Goal: Task Accomplishment & Management: Complete application form

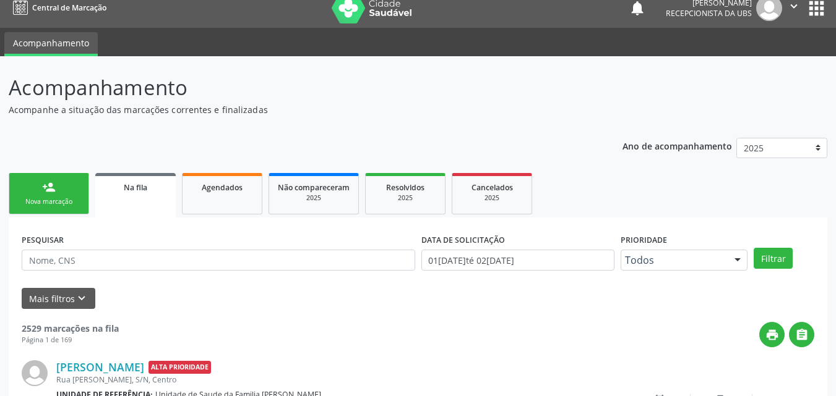
scroll to position [12, 0]
click at [45, 198] on div "Nova marcação" at bounding box center [49, 201] width 62 height 9
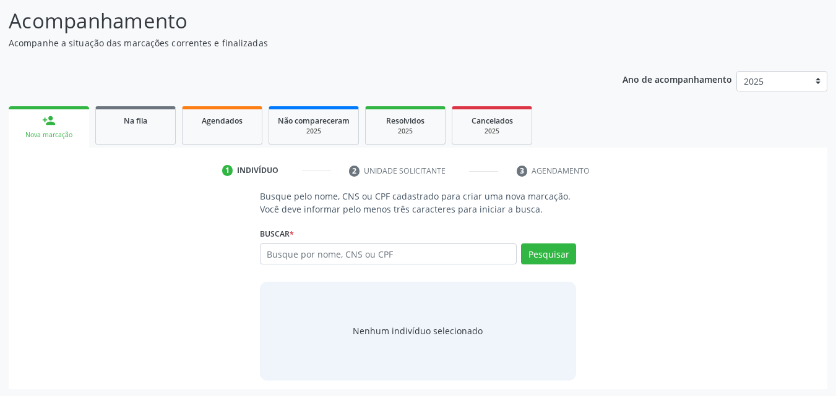
scroll to position [80, 0]
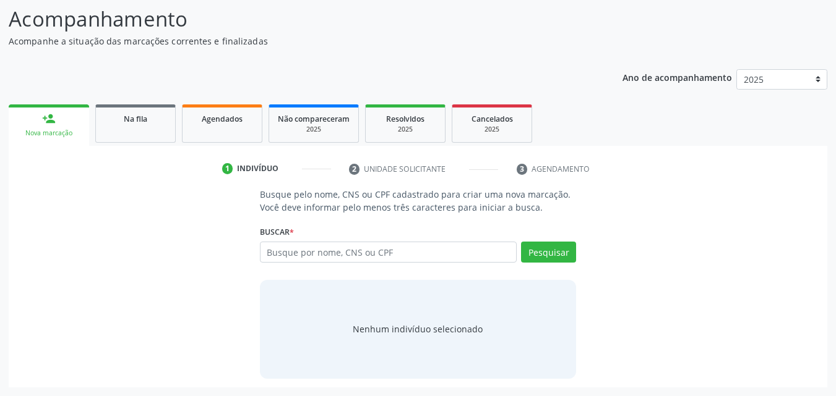
click at [306, 264] on div "Busque por nome, CNS ou CPF Nenhum resultado encontrado para: " " Digite nome, …" at bounding box center [418, 257] width 317 height 30
click at [303, 263] on div "Busque por nome, CNS ou CPF Nenhum resultado encontrado para: " " Digite nome, …" at bounding box center [418, 257] width 317 height 30
click at [302, 247] on input "text" at bounding box center [388, 252] width 257 height 21
type input "704607664617725"
click at [544, 263] on div "Pesquisar" at bounding box center [545, 257] width 59 height 30
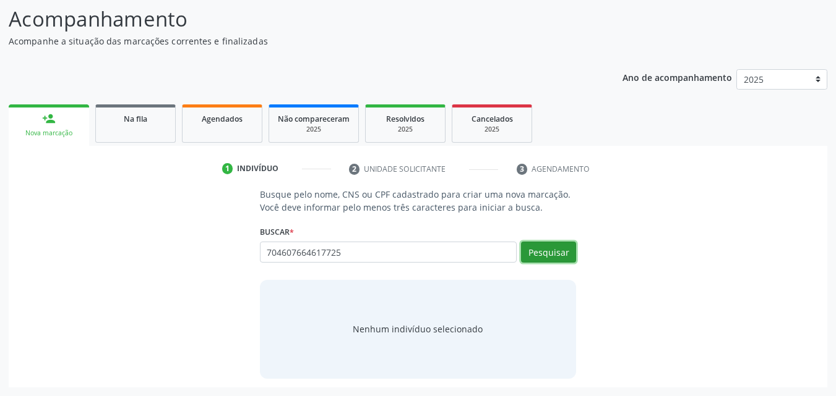
click at [542, 243] on button "Pesquisar" at bounding box center [548, 252] width 55 height 21
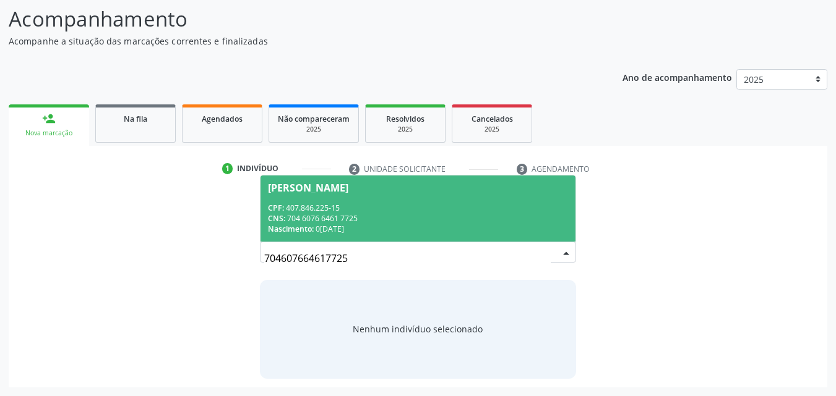
click at [340, 228] on div "Nascimento: [DATE]" at bounding box center [418, 229] width 301 height 11
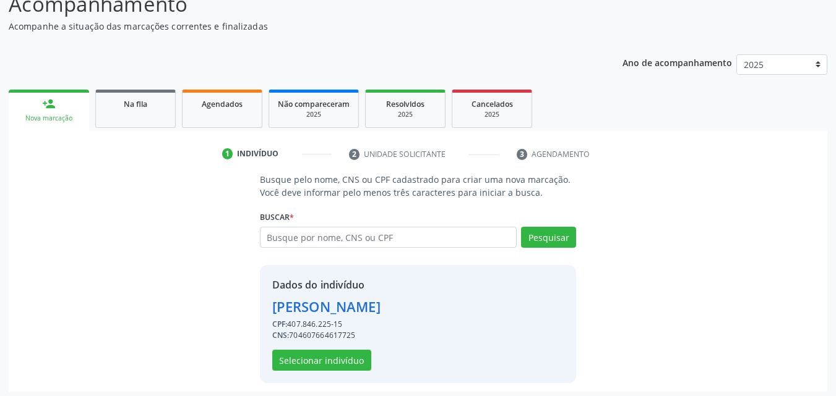
scroll to position [100, 0]
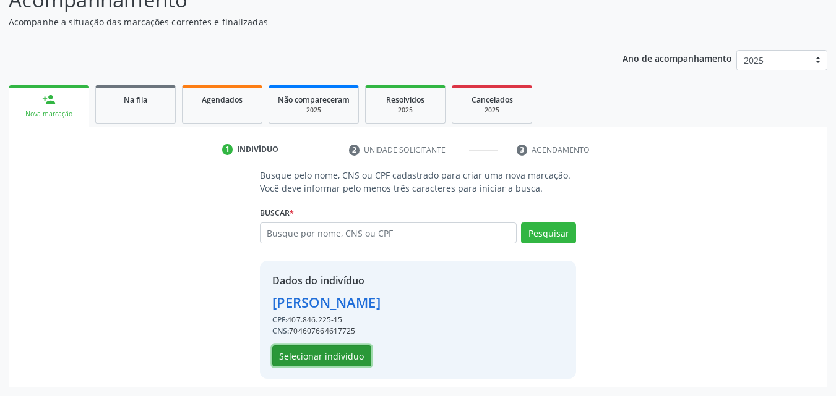
click at [336, 349] on button "Selecionar indivíduo" at bounding box center [321, 356] width 99 height 21
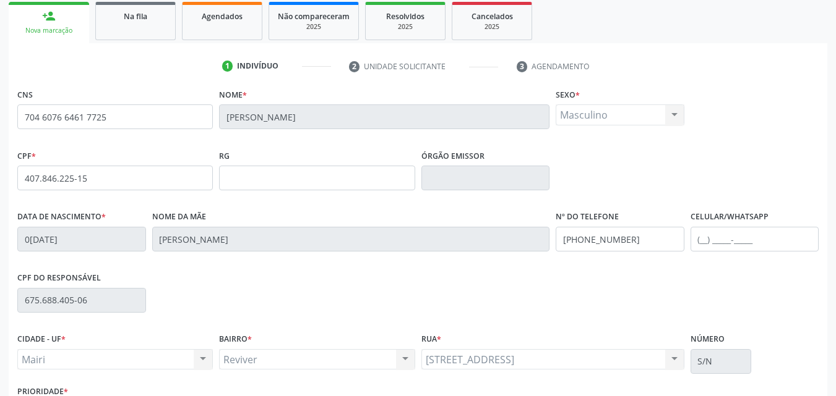
scroll to position [274, 0]
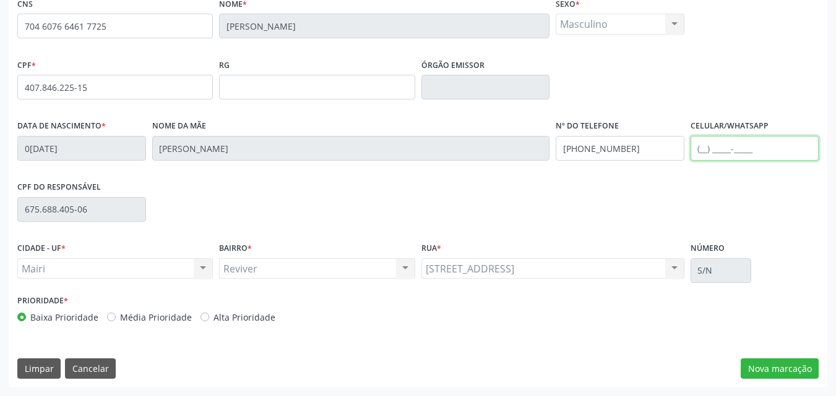
drag, startPoint x: 734, startPoint y: 146, endPoint x: 687, endPoint y: 168, distance: 52.6
click at [733, 147] on input "text" at bounding box center [754, 148] width 129 height 25
type input "[PHONE_NUMBER]"
click at [200, 312] on div "Alta Prioridade" at bounding box center [237, 317] width 75 height 13
click at [207, 315] on div "Alta Prioridade" at bounding box center [237, 317] width 75 height 13
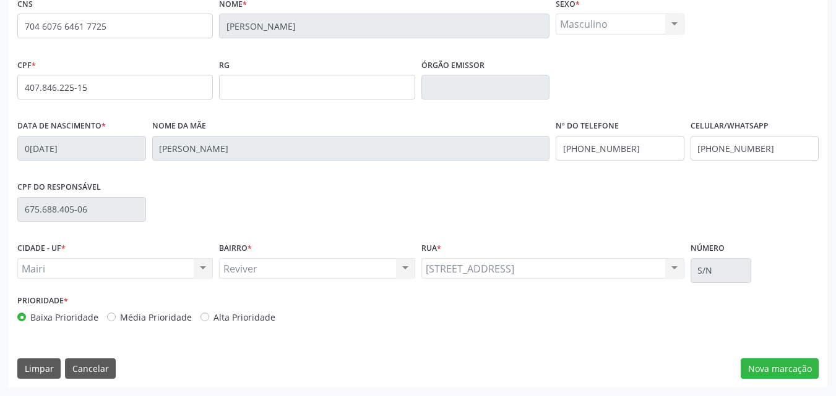
click at [266, 322] on label "Alta Prioridade" at bounding box center [244, 317] width 62 height 13
click at [209, 322] on input "Alta Prioridade" at bounding box center [204, 316] width 9 height 11
radio input "true"
click at [771, 145] on input "[PHONE_NUMBER]" at bounding box center [754, 148] width 129 height 25
type input "("
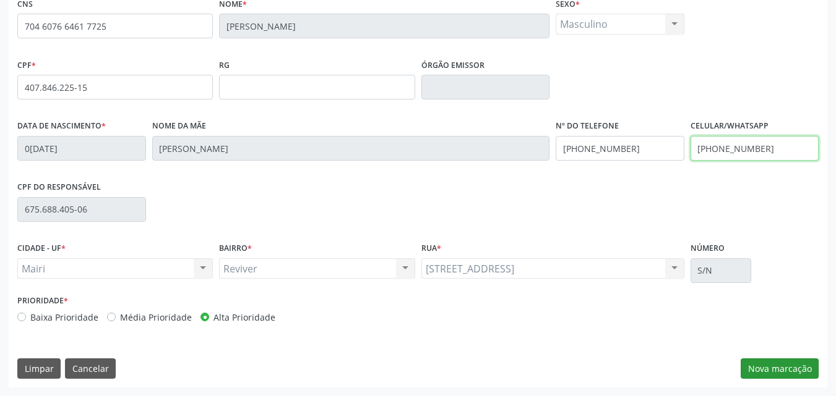
type input "[PHONE_NUMBER]"
click at [760, 366] on button "Nova marcação" at bounding box center [779, 369] width 78 height 21
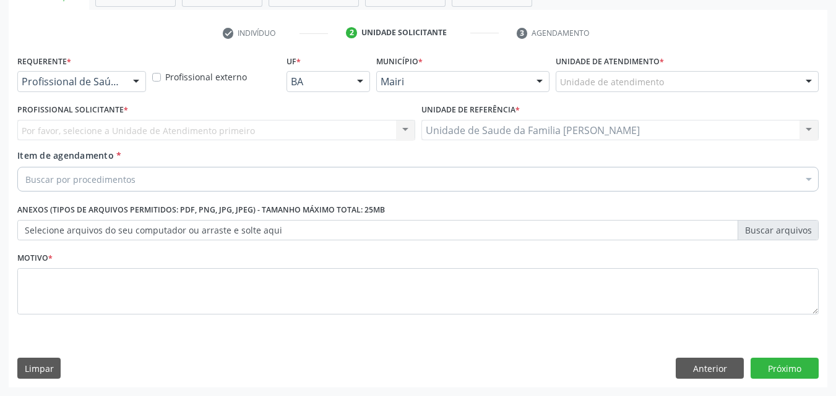
scroll to position [216, 0]
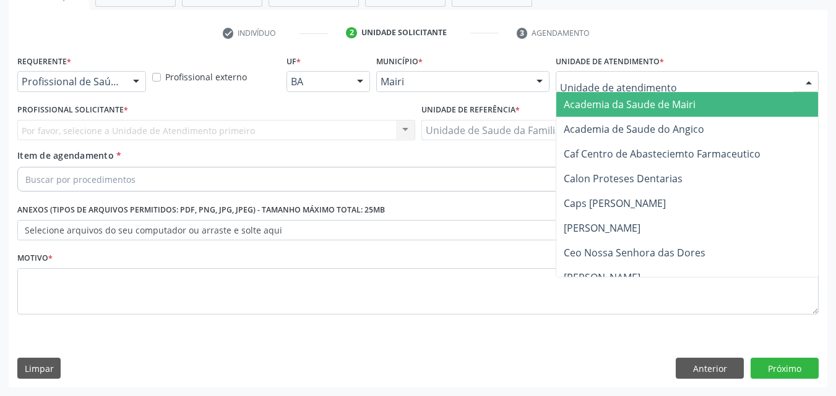
click at [620, 72] on div at bounding box center [686, 81] width 263 height 21
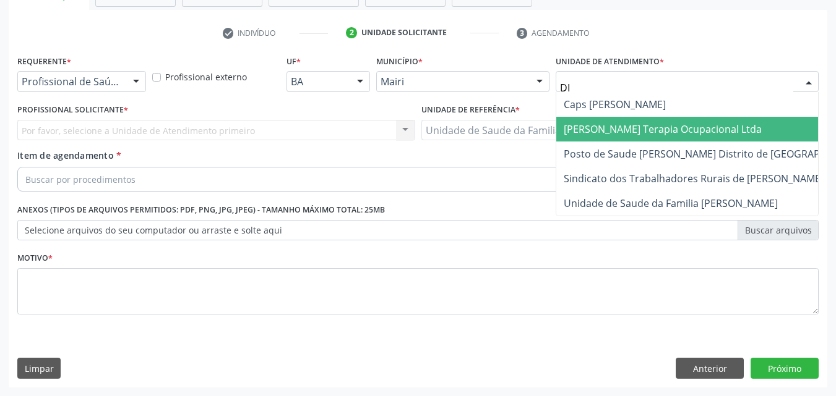
type input "DIL"
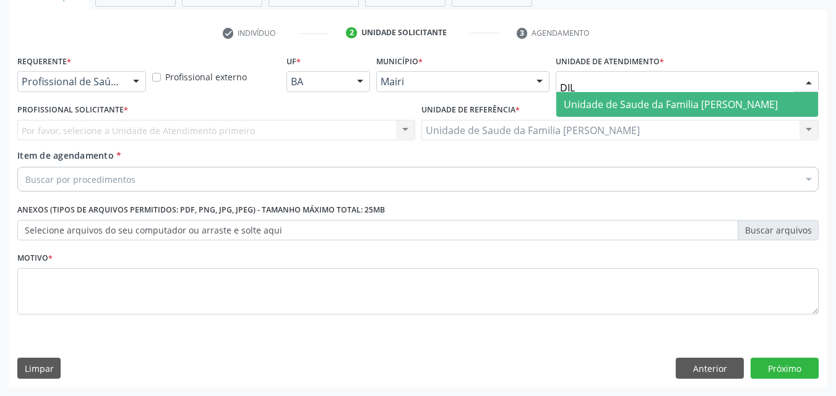
click at [601, 107] on span "Unidade de Saude da Familia [PERSON_NAME]" at bounding box center [670, 105] width 214 height 14
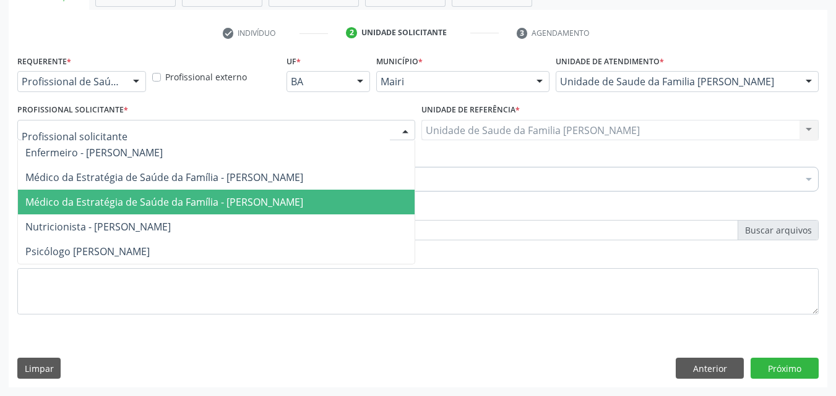
click at [89, 200] on span "Médico da Estratégia de Saúde da Família - [PERSON_NAME]" at bounding box center [164, 202] width 278 height 14
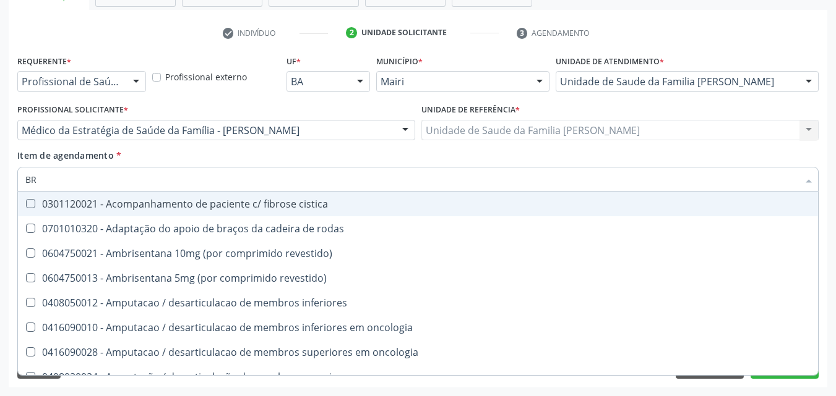
type input "B"
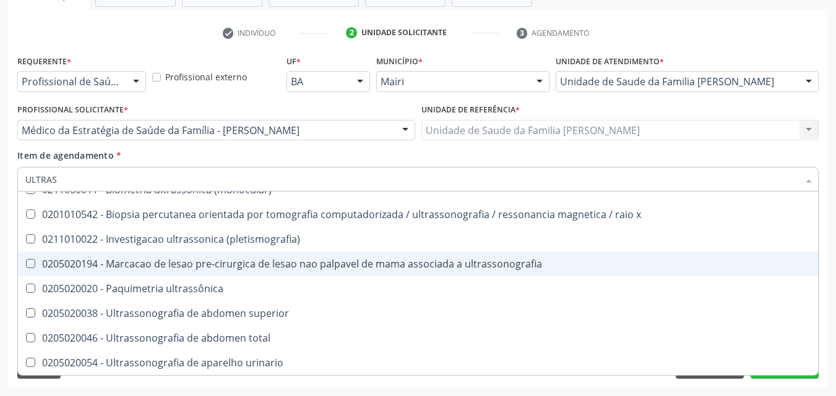
scroll to position [0, 0]
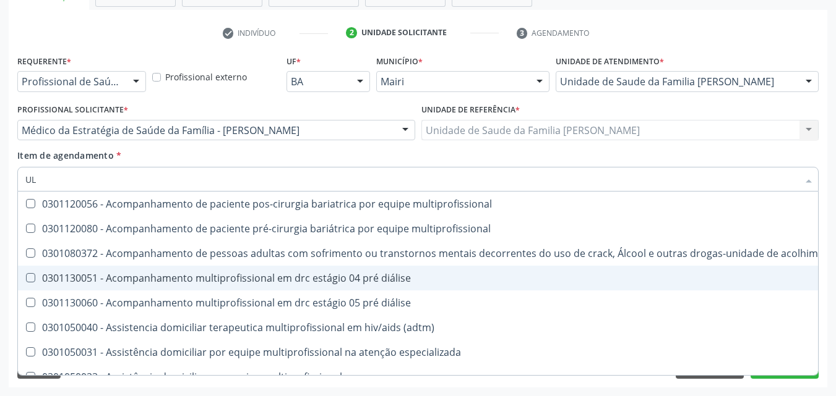
type input "U"
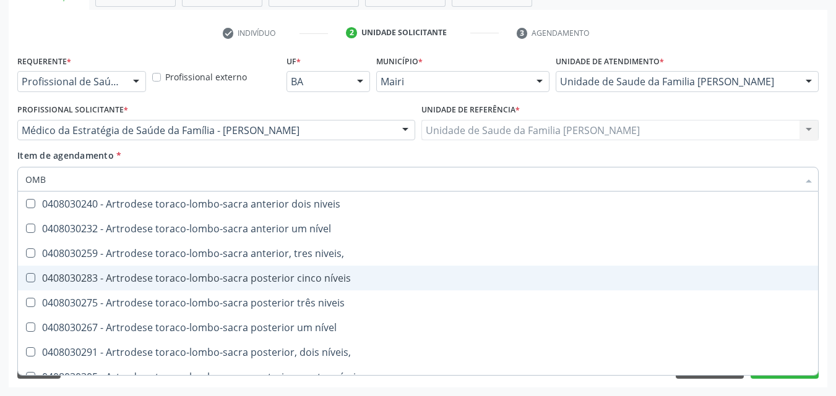
type input "OMBR"
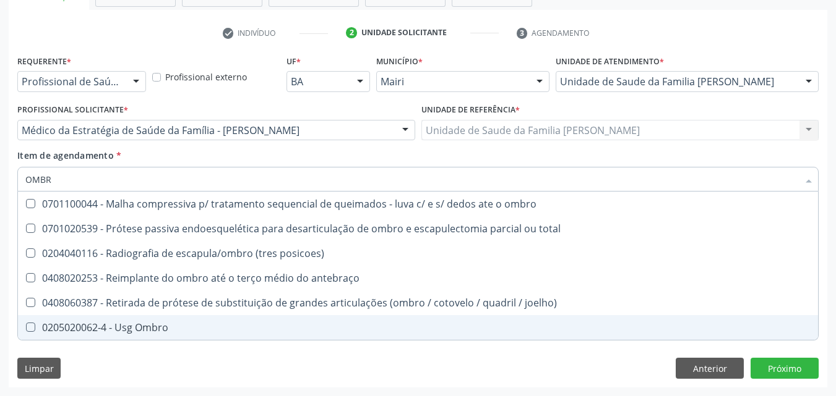
click at [217, 322] on span "0205020062-4 - Usg Ombro" at bounding box center [418, 327] width 800 height 25
checkbox Ombro "true"
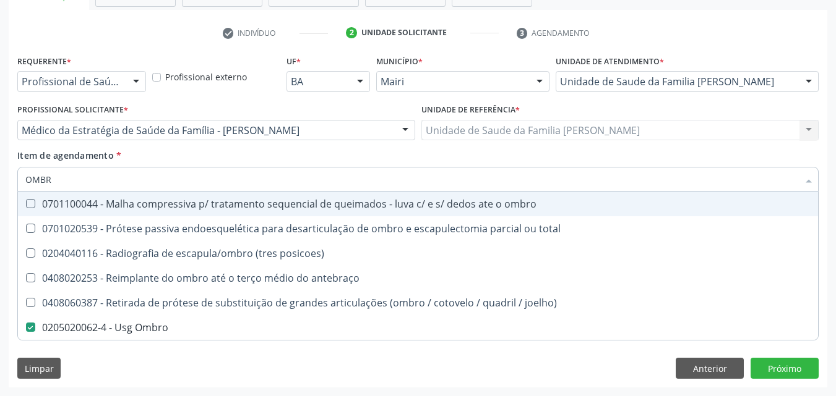
click at [243, 184] on input "OMBR" at bounding box center [411, 179] width 773 height 25
click at [281, 159] on div "Item de agendamento * OMBR Desfazer seleção 0701100044 - Malha compressiva p/ t…" at bounding box center [417, 168] width 801 height 39
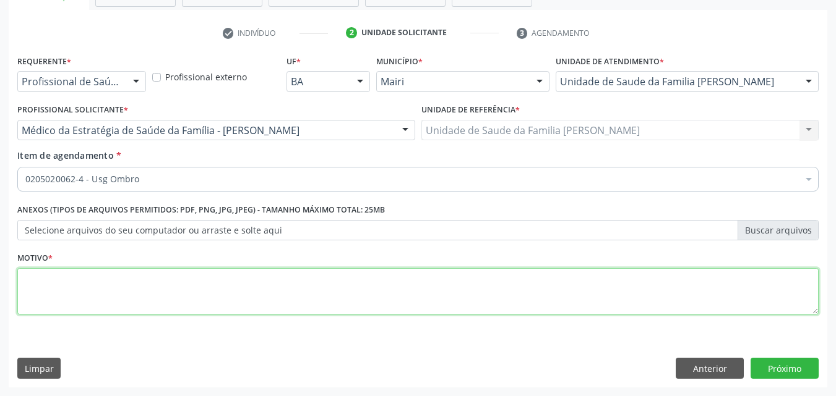
click at [116, 283] on textarea at bounding box center [417, 291] width 801 height 47
type textarea "MILGIA"
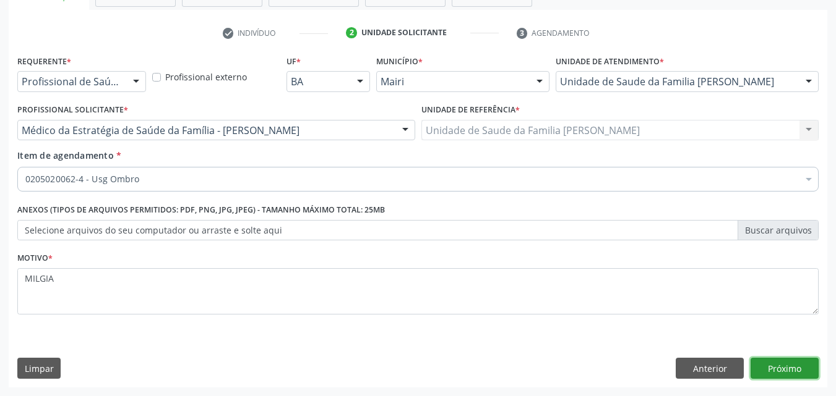
click at [786, 370] on button "Próximo" at bounding box center [784, 368] width 68 height 21
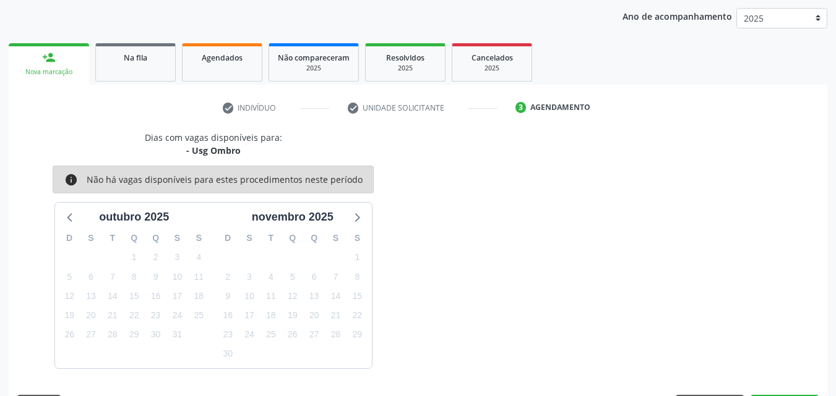
scroll to position [178, 0]
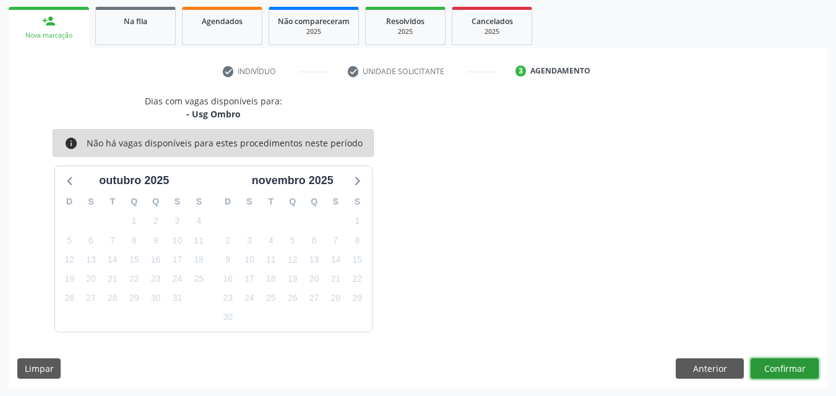
click at [796, 365] on button "Confirmar" at bounding box center [784, 369] width 68 height 21
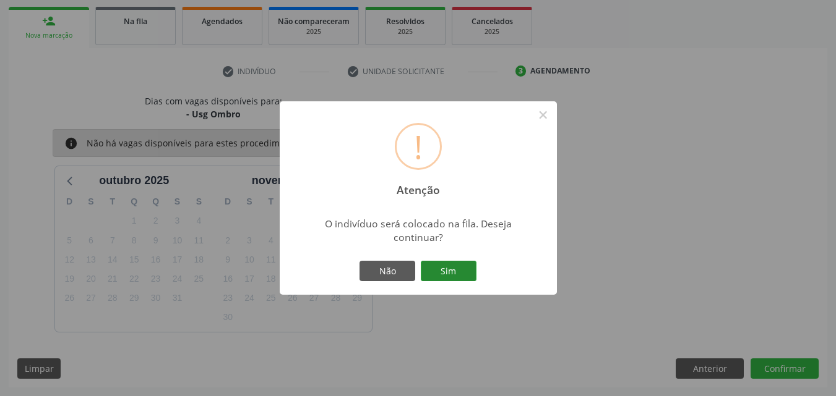
click at [458, 268] on button "Sim" at bounding box center [449, 271] width 56 height 21
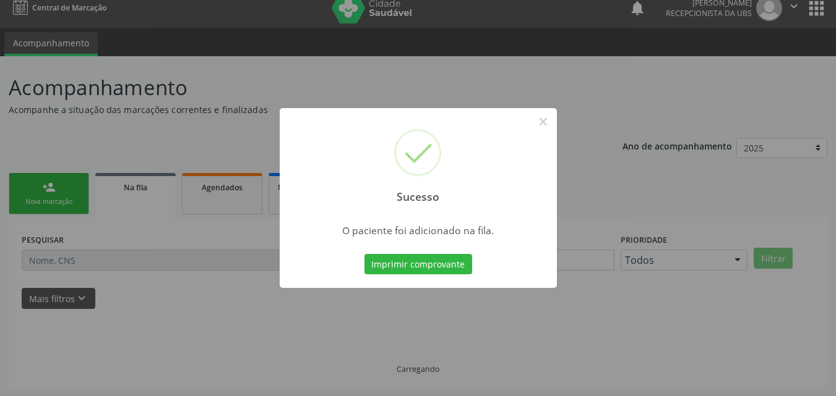
scroll to position [12, 0]
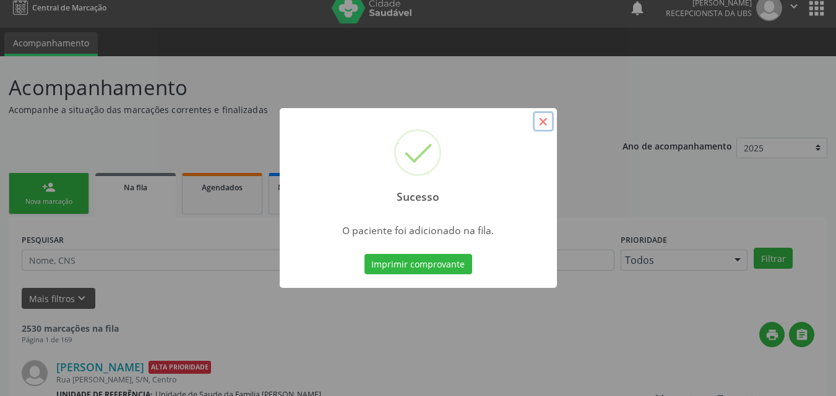
click at [541, 123] on button "×" at bounding box center [543, 121] width 21 height 21
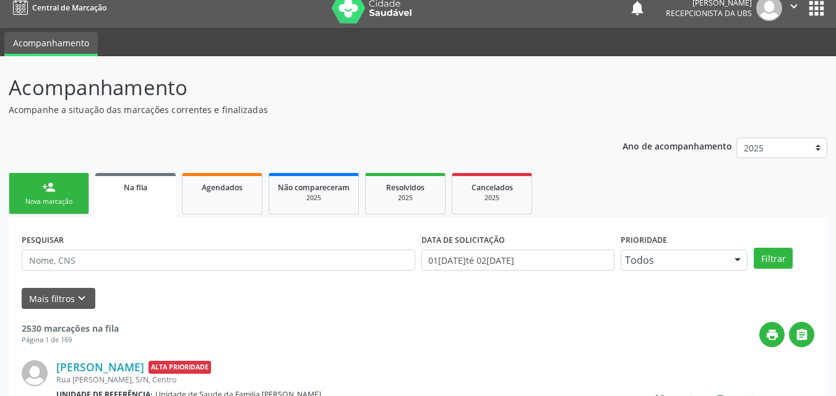
click at [59, 184] on link "person_add Nova marcação" at bounding box center [49, 193] width 80 height 41
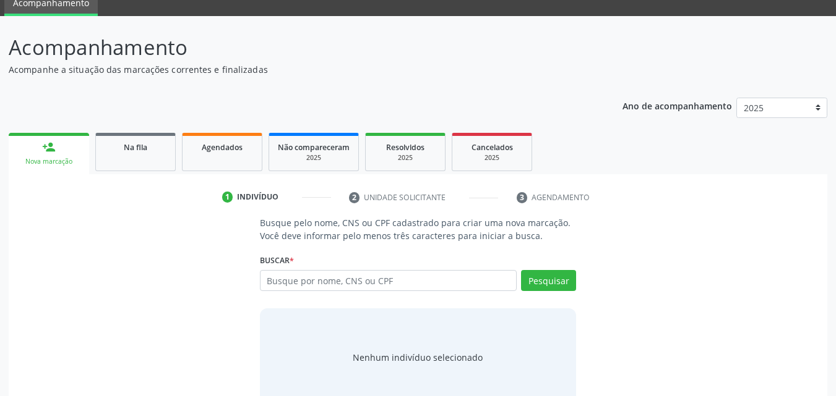
scroll to position [74, 0]
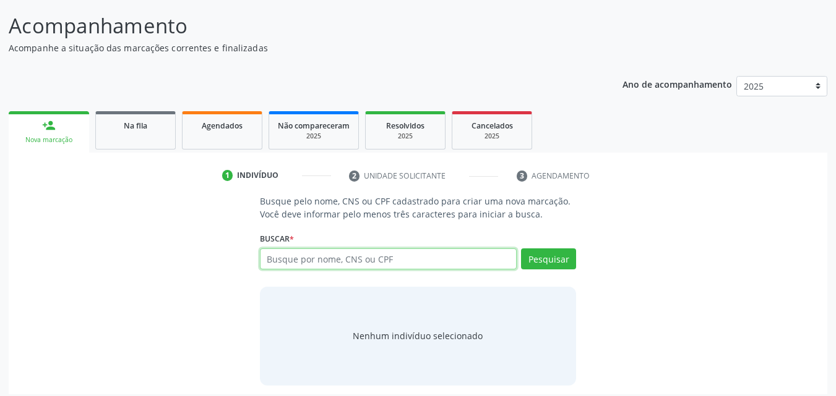
click at [336, 260] on input "text" at bounding box center [388, 259] width 257 height 21
type input "704607664617725"
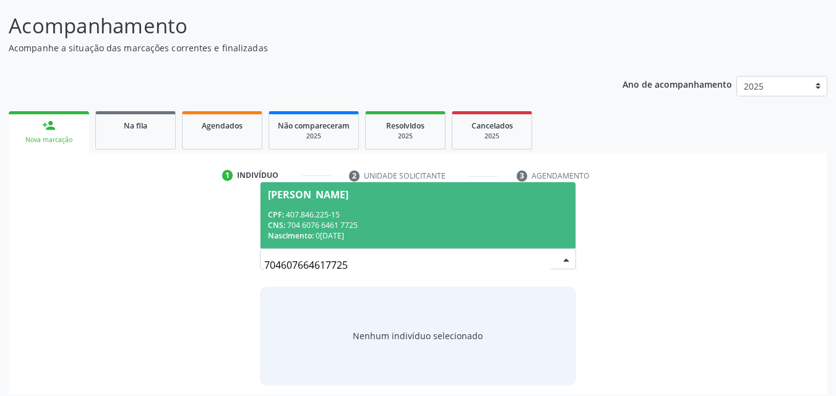
click at [332, 221] on div "CNS: 704 6076 6461 7725" at bounding box center [418, 225] width 301 height 11
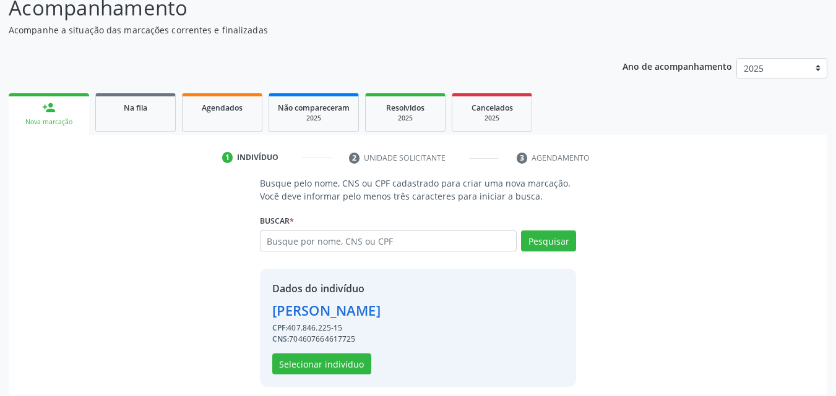
scroll to position [100, 0]
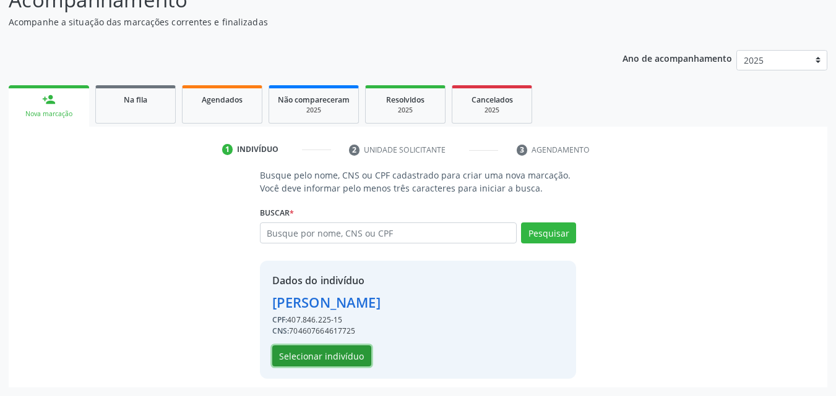
click at [327, 361] on button "Selecionar indivíduo" at bounding box center [321, 356] width 99 height 21
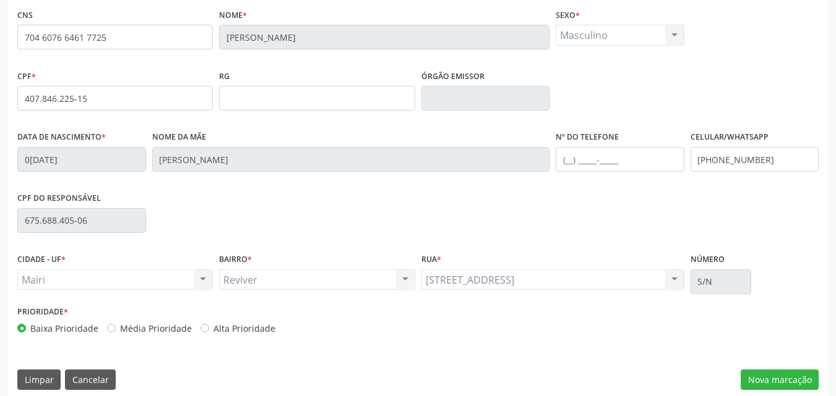
scroll to position [274, 0]
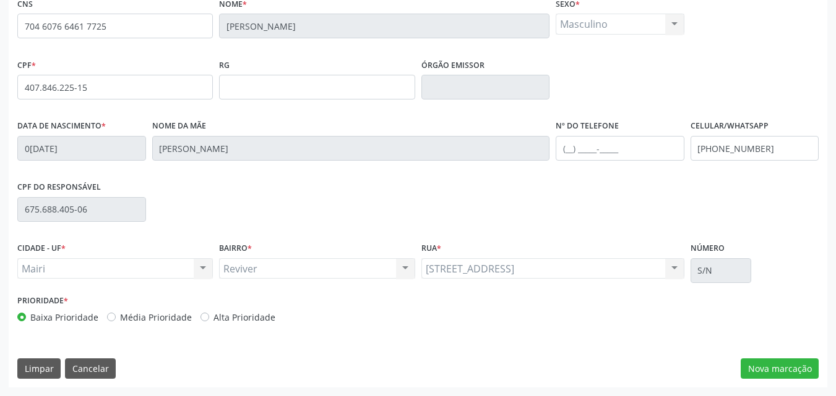
click at [253, 323] on label "Alta Prioridade" at bounding box center [244, 317] width 62 height 13
click at [209, 322] on input "Alta Prioridade" at bounding box center [204, 316] width 9 height 11
radio input "true"
click at [747, 367] on button "Nova marcação" at bounding box center [779, 369] width 78 height 21
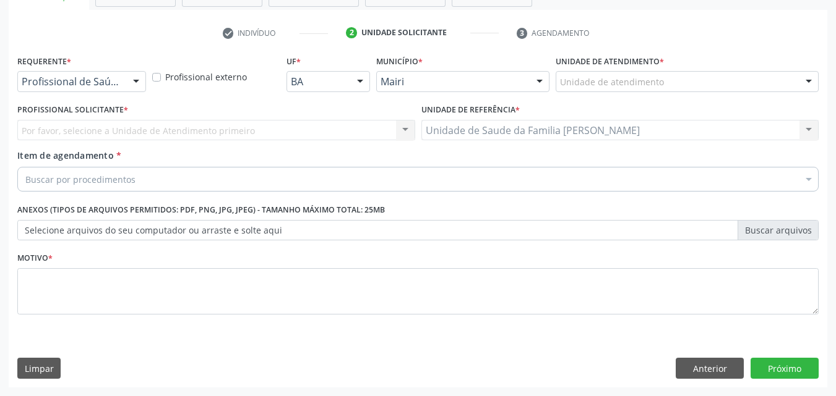
scroll to position [216, 0]
click at [584, 92] on div "Unidade de atendimento * Unidade de atendimento Academia da Saude de Mairi Acad…" at bounding box center [686, 76] width 269 height 48
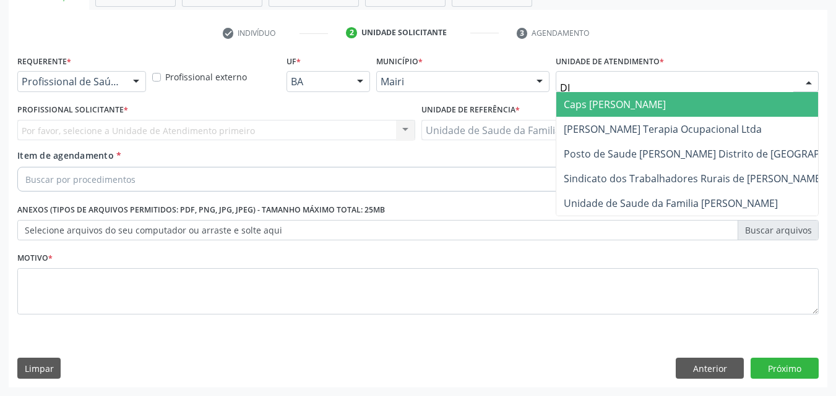
type input "DIL"
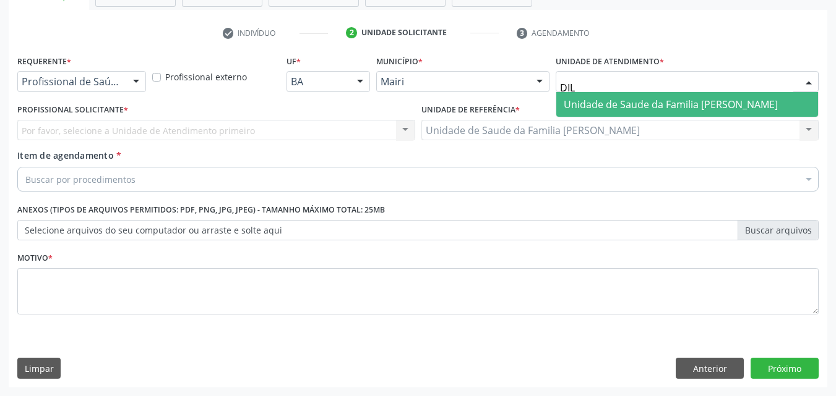
click at [610, 106] on span "Unidade de Saude da Familia [PERSON_NAME]" at bounding box center [670, 105] width 214 height 14
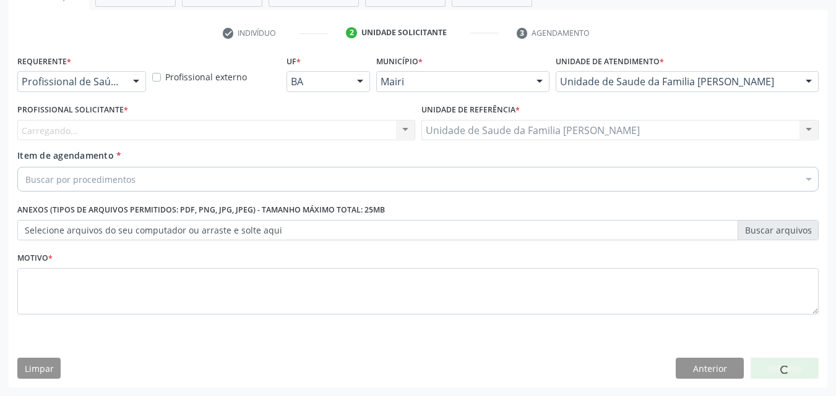
click at [122, 129] on div "Carregando... Nenhum resultado encontrado para: " " Não há nenhuma opção para s…" at bounding box center [216, 130] width 398 height 21
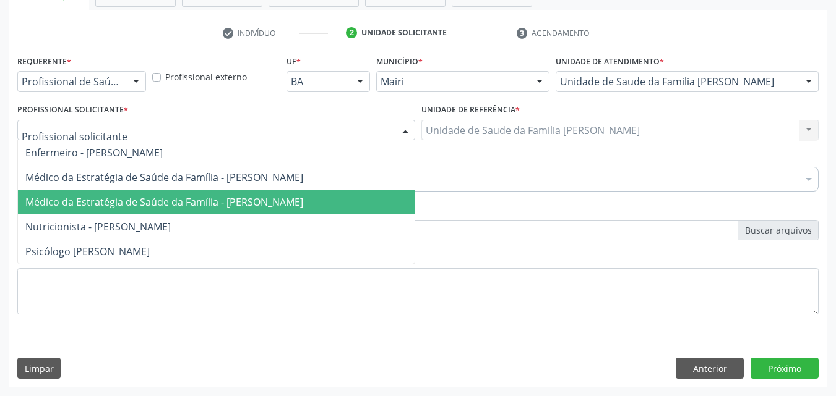
click at [131, 205] on span "Médico da Estratégia de Saúde da Família - [PERSON_NAME]" at bounding box center [164, 202] width 278 height 14
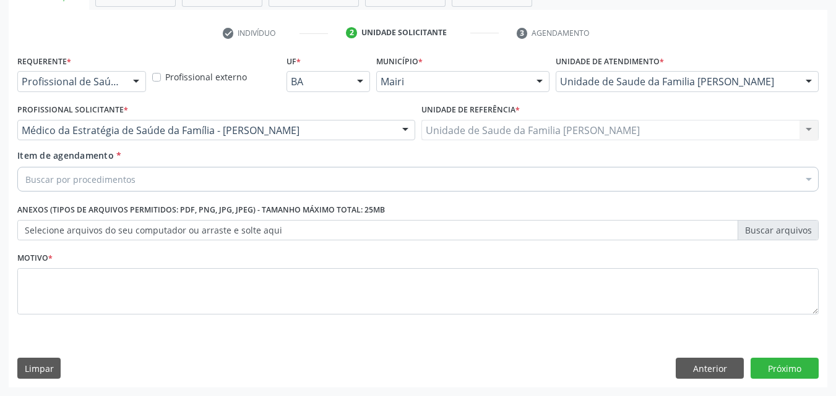
click at [194, 185] on div "Buscar por procedimentos" at bounding box center [417, 179] width 801 height 25
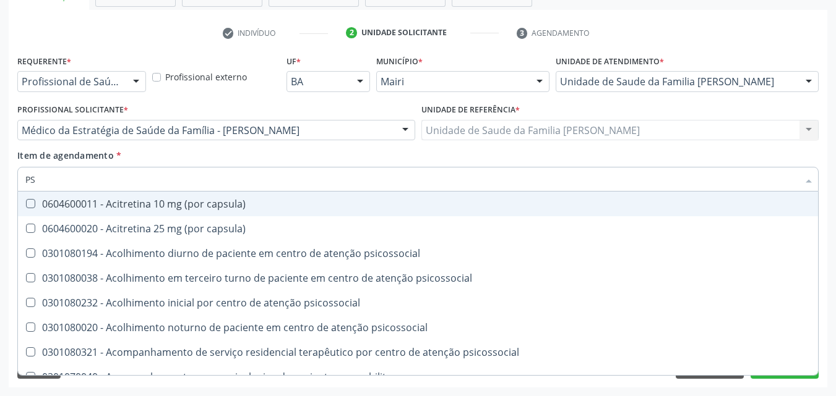
type input "PSA"
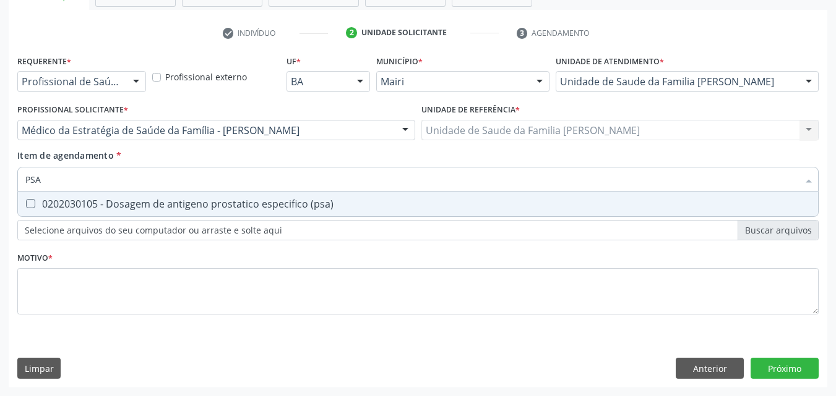
click at [210, 197] on span "0202030105 - Dosagem de antigeno prostatico especifico (psa)" at bounding box center [418, 204] width 800 height 25
checkbox \(psa\) "true"
click at [156, 261] on div "Requerente * Profissional de Saúde Profissional de Saúde Paciente Nenhum result…" at bounding box center [417, 192] width 801 height 280
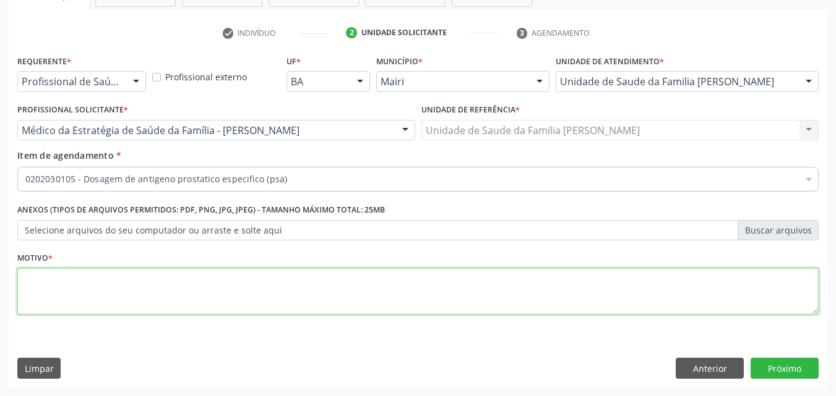
click at [147, 274] on textarea at bounding box center [417, 291] width 801 height 47
type textarea "CONTROLE"
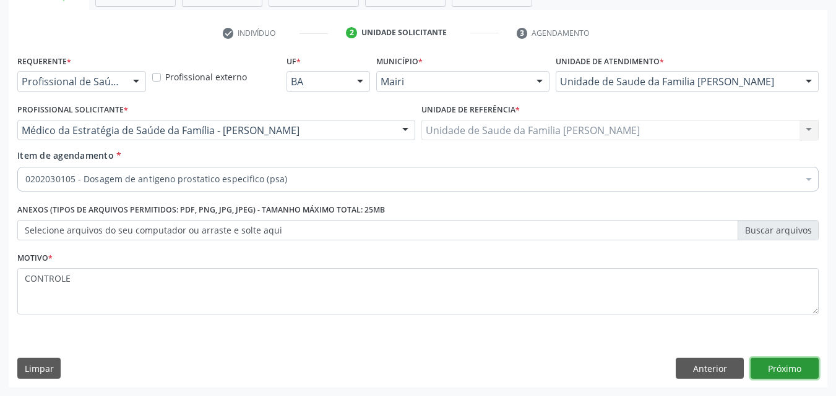
click at [761, 375] on button "Próximo" at bounding box center [784, 368] width 68 height 21
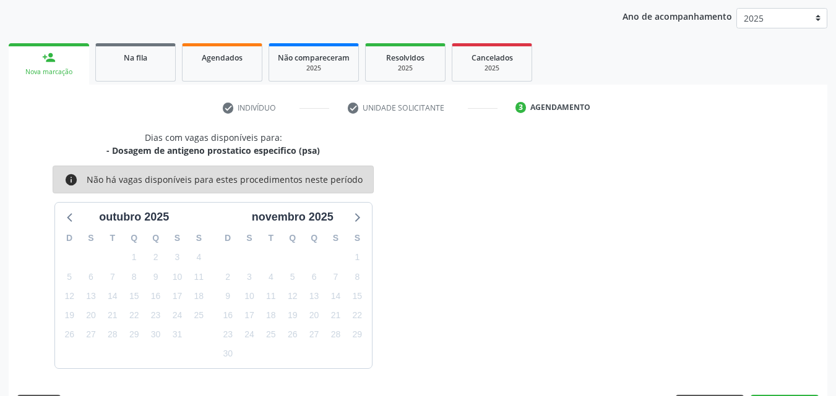
scroll to position [178, 0]
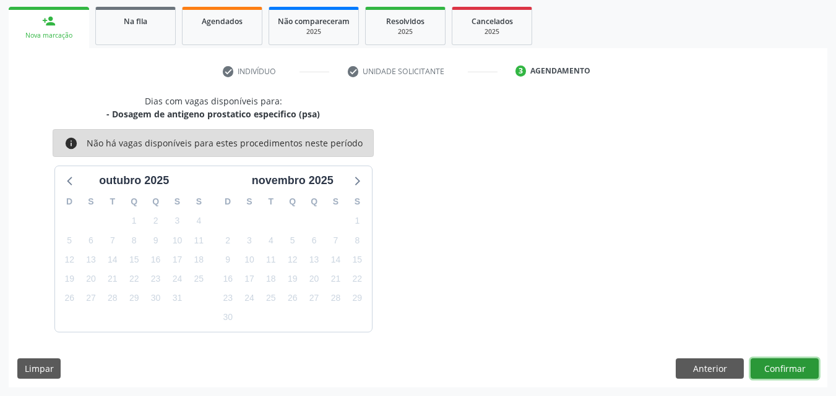
click at [761, 371] on button "Confirmar" at bounding box center [784, 369] width 68 height 21
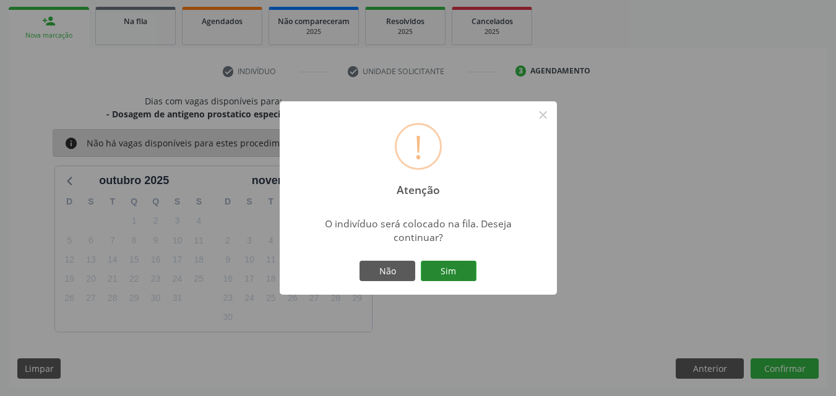
click at [443, 267] on button "Sim" at bounding box center [449, 271] width 56 height 21
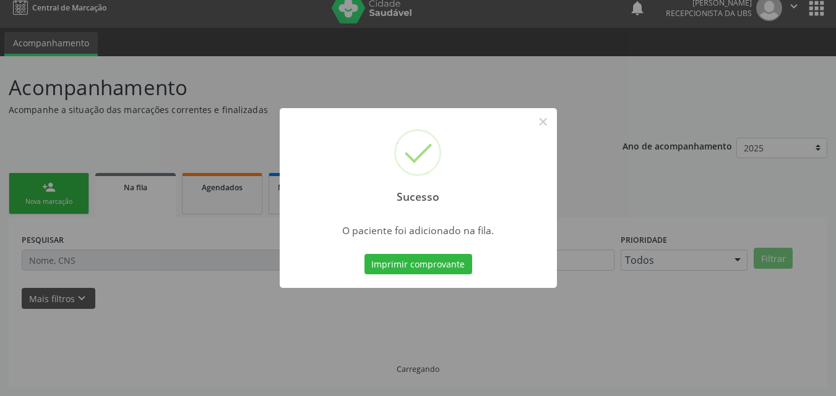
scroll to position [12, 0]
click at [549, 122] on button "×" at bounding box center [543, 121] width 21 height 21
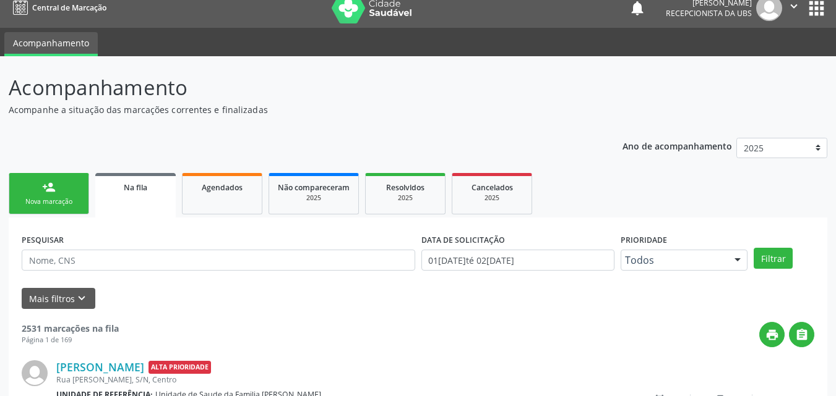
click at [60, 196] on link "person_add Nova marcação" at bounding box center [49, 193] width 80 height 41
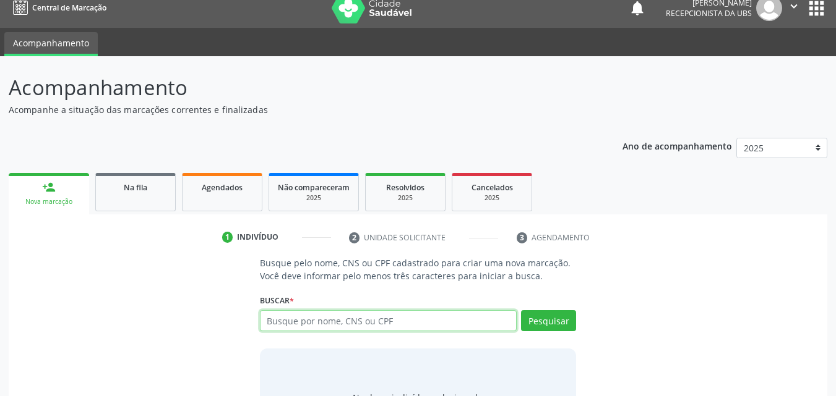
click at [323, 320] on input "text" at bounding box center [388, 320] width 257 height 21
type input "704607664617725"
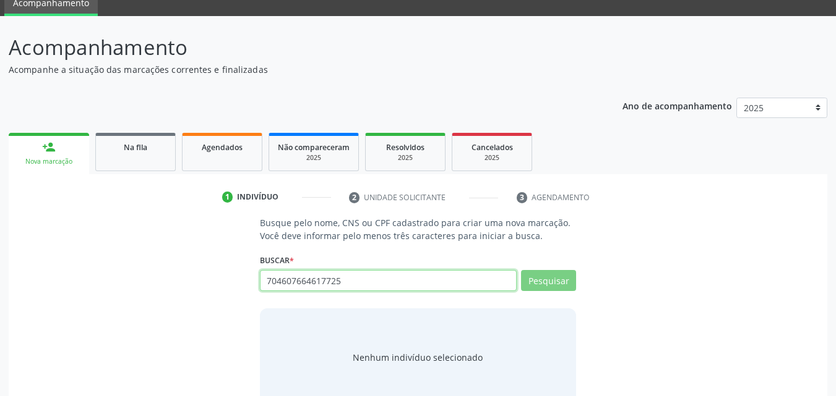
scroll to position [74, 0]
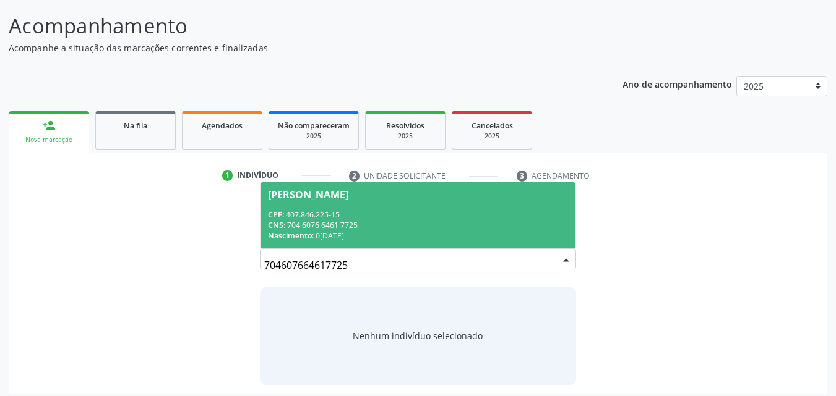
click at [400, 214] on div "CPF: 407.846.225-15" at bounding box center [418, 215] width 301 height 11
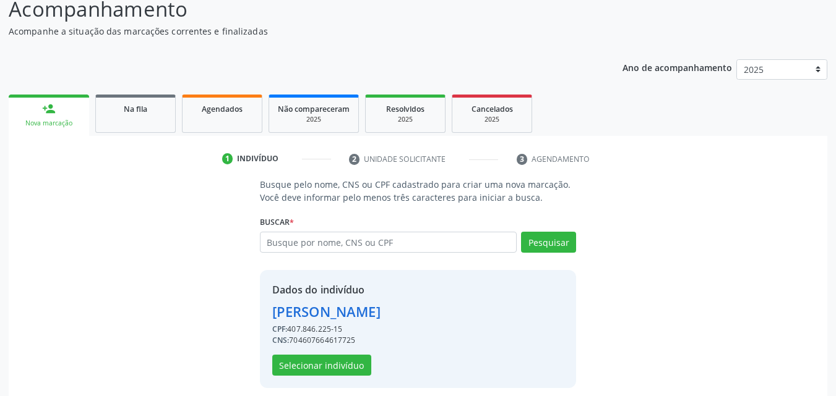
scroll to position [100, 0]
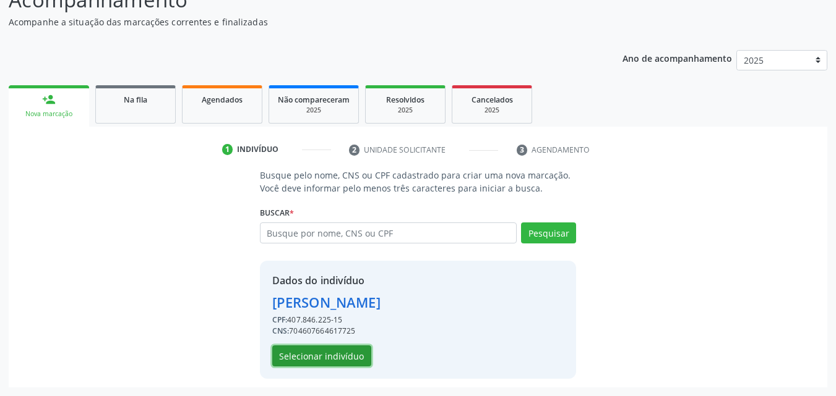
click at [330, 350] on button "Selecionar indivíduo" at bounding box center [321, 356] width 99 height 21
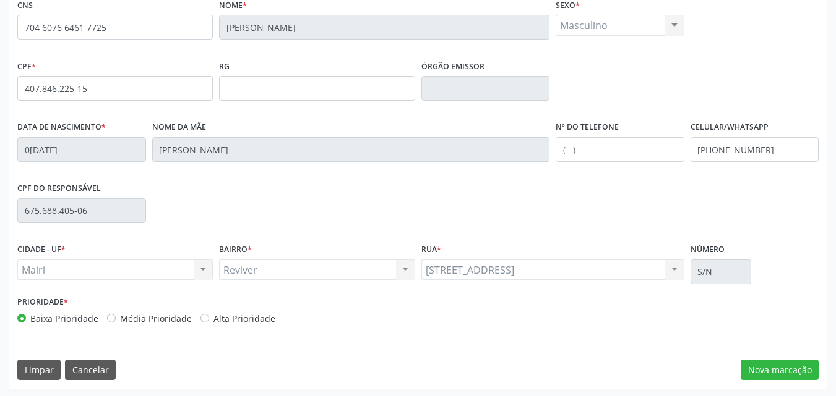
scroll to position [274, 0]
click at [231, 319] on label "Alta Prioridade" at bounding box center [244, 317] width 62 height 13
click at [209, 319] on input "Alta Prioridade" at bounding box center [204, 316] width 9 height 11
radio input "true"
click at [755, 362] on button "Nova marcação" at bounding box center [779, 369] width 78 height 21
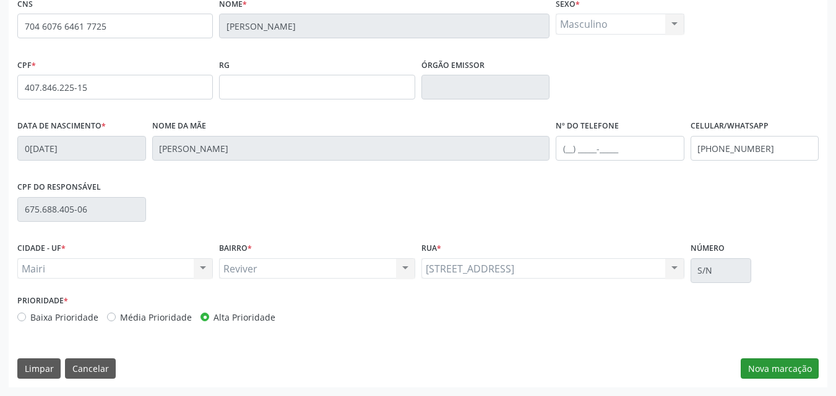
scroll to position [216, 0]
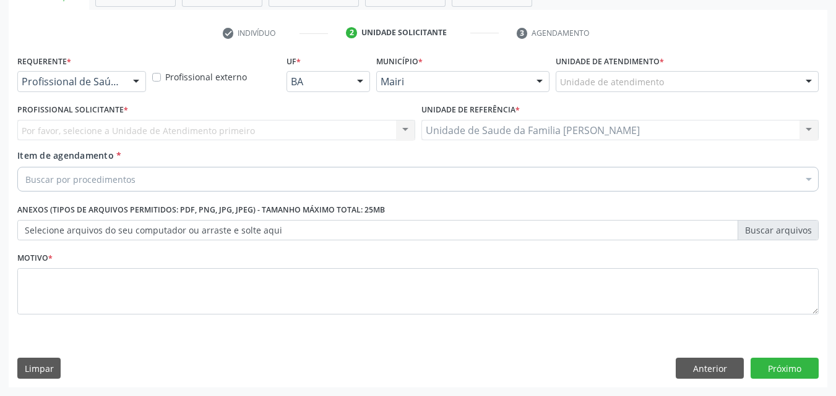
click at [584, 72] on div "Unidade de atendimento" at bounding box center [686, 81] width 263 height 21
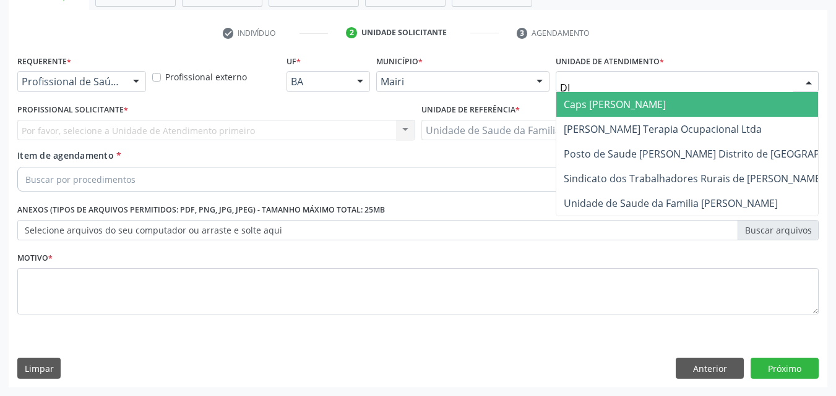
type input "DIL"
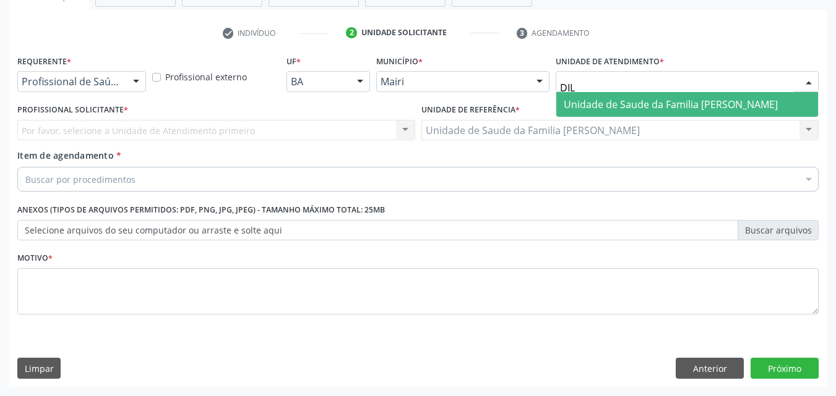
click at [596, 105] on span "Unidade de Saude da Familia [PERSON_NAME]" at bounding box center [670, 105] width 214 height 14
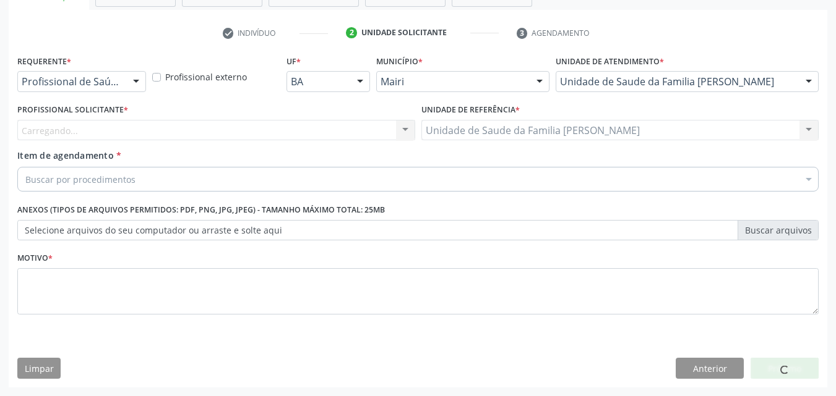
click at [83, 129] on div "Carregando... Nenhum resultado encontrado para: " " Não há nenhuma opção para s…" at bounding box center [216, 130] width 398 height 21
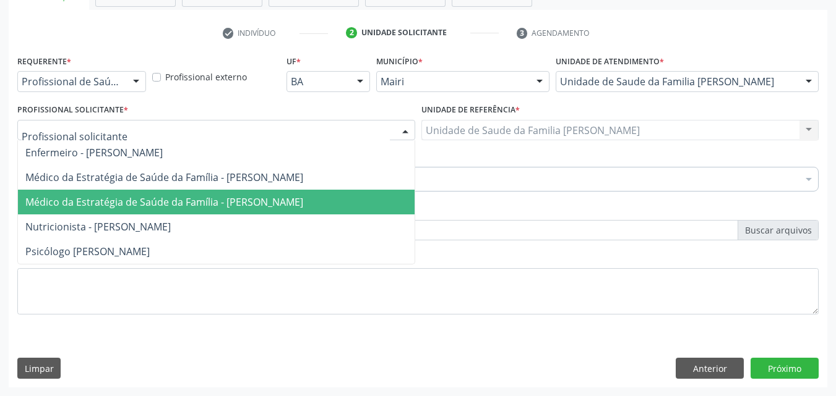
click at [100, 197] on span "Médico da Estratégia de Saúde da Família - [PERSON_NAME]" at bounding box center [164, 202] width 278 height 14
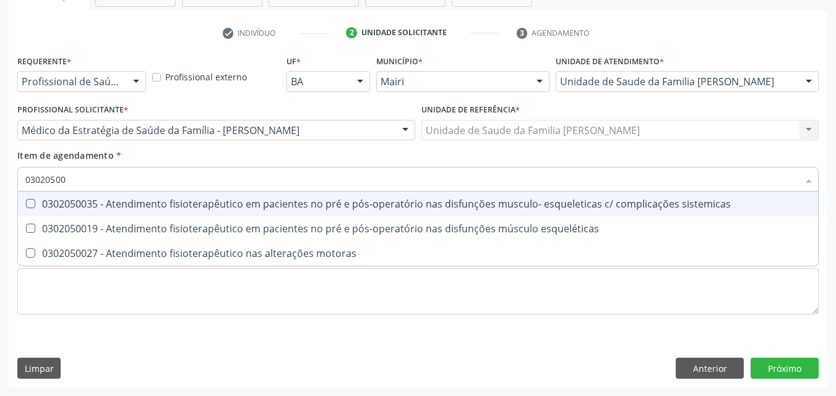
type input "030205002"
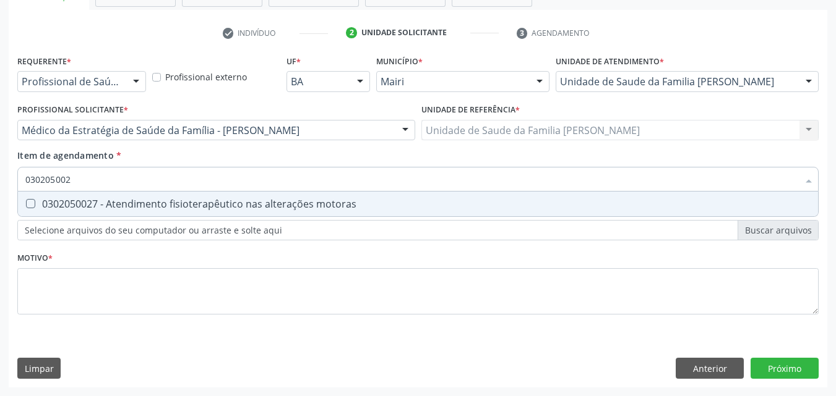
click at [102, 204] on div "0302050027 - Atendimento fisioterapêutico nas alterações motoras" at bounding box center [417, 204] width 785 height 10
checkbox motoras "true"
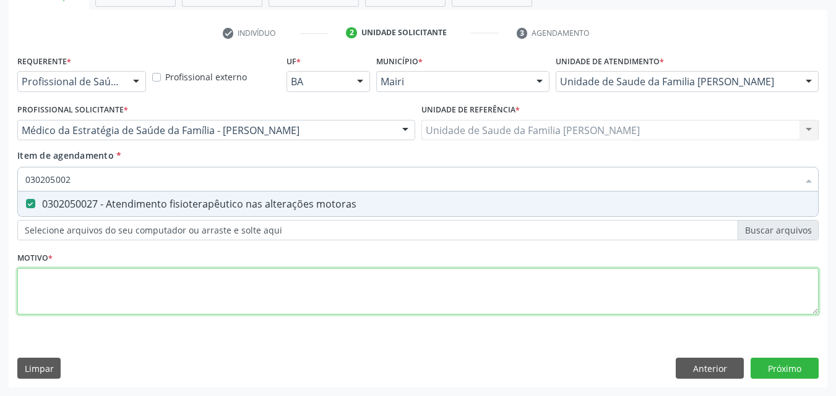
click at [93, 269] on div "Requerente * Profissional de Saúde Profissional de Saúde Paciente Nenhum result…" at bounding box center [417, 192] width 801 height 280
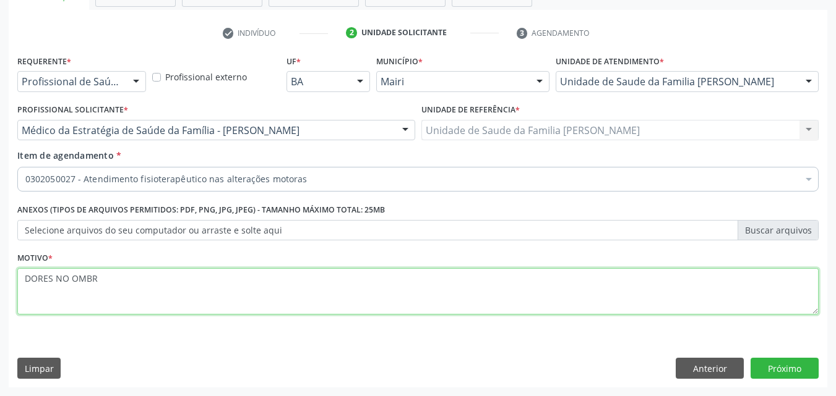
type textarea "DORES NO OMBRO"
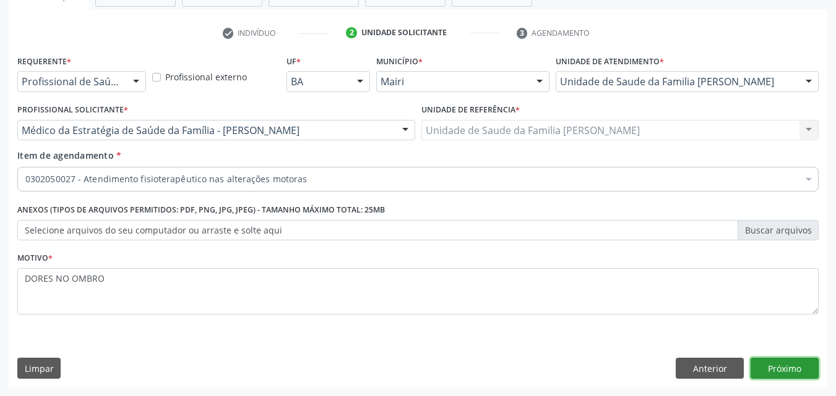
click at [803, 362] on button "Próximo" at bounding box center [784, 368] width 68 height 21
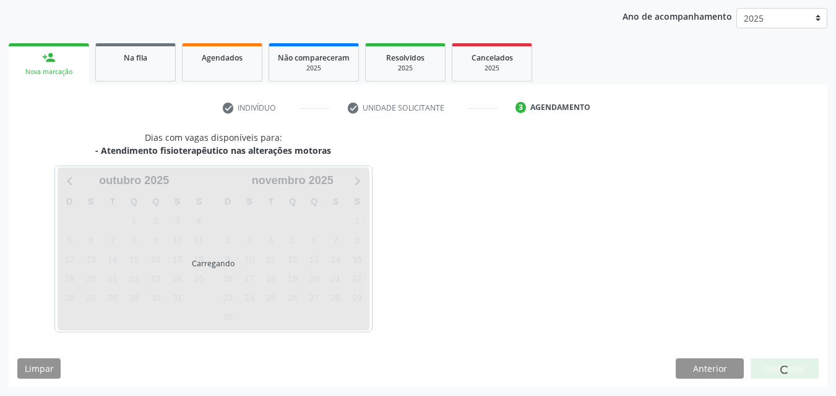
scroll to position [178, 0]
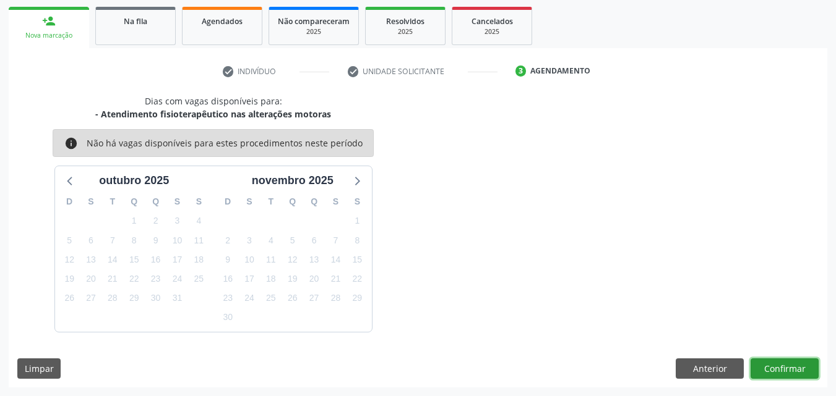
click at [803, 362] on button "Confirmar" at bounding box center [784, 369] width 68 height 21
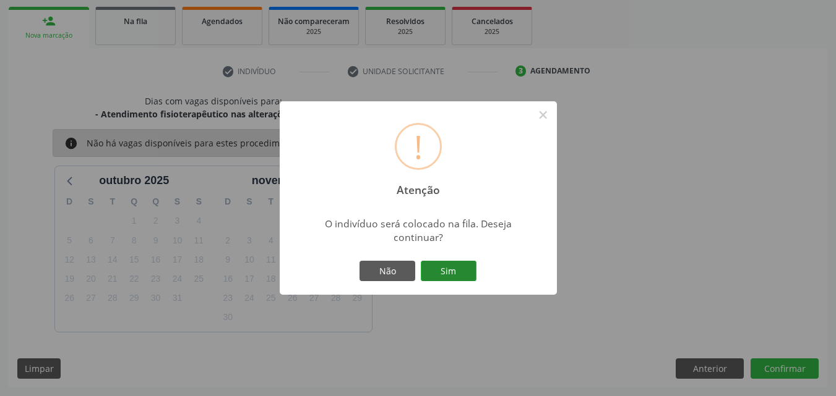
click at [473, 281] on button "Sim" at bounding box center [449, 271] width 56 height 21
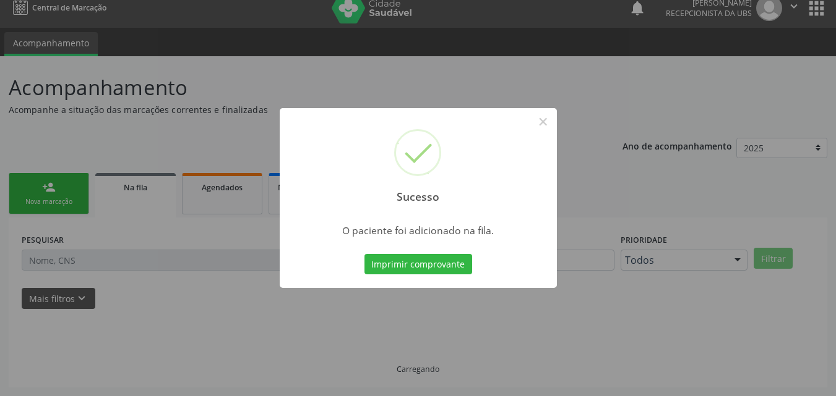
scroll to position [12, 0]
